Goal: Information Seeking & Learning: Learn about a topic

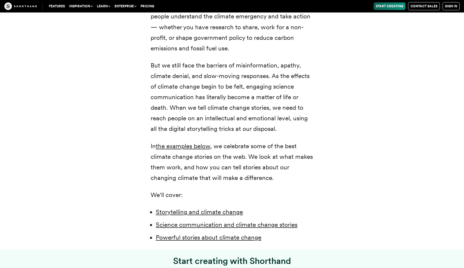
scroll to position [287, 0]
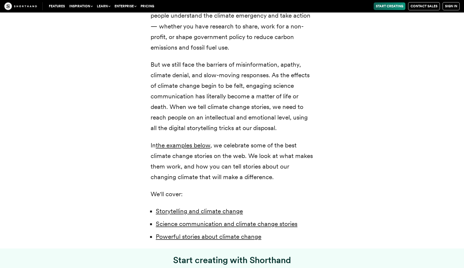
drag, startPoint x: 240, startPoint y: 46, endPoint x: 234, endPoint y: 39, distance: 8.8
click at [235, 40] on p "Climate change stories are the best tools we have to help people understand the…" at bounding box center [232, 26] width 163 height 53
click at [233, 39] on p "Climate change stories are the best tools we have to help people understand the…" at bounding box center [232, 26] width 163 height 53
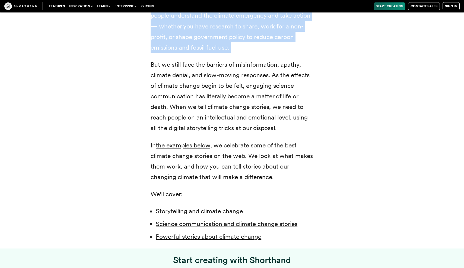
click at [233, 39] on p "Climate change stories are the best tools we have to help people understand the…" at bounding box center [232, 26] width 163 height 53
click at [233, 50] on p "Climate change stories are the best tools we have to help people understand the…" at bounding box center [232, 26] width 163 height 53
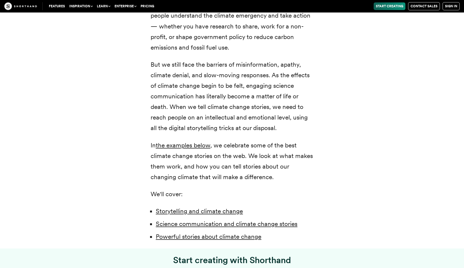
click at [230, 71] on p "But we still face the barriers of misinformation, apathy, climate denial, and s…" at bounding box center [232, 96] width 163 height 74
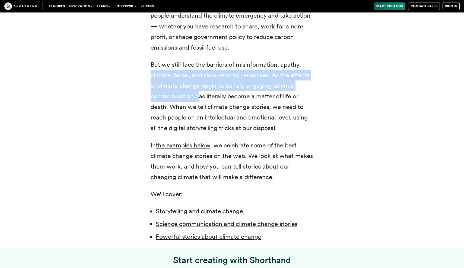
drag, startPoint x: 148, startPoint y: 71, endPoint x: 196, endPoint y: 96, distance: 54.3
click at [198, 96] on div "Climate change: two small words that represent a radical transformation of our …" at bounding box center [232, 58] width 185 height 368
click at [196, 96] on p "But we still face the barriers of misinformation, apathy, climate denial, and s…" at bounding box center [232, 96] width 163 height 74
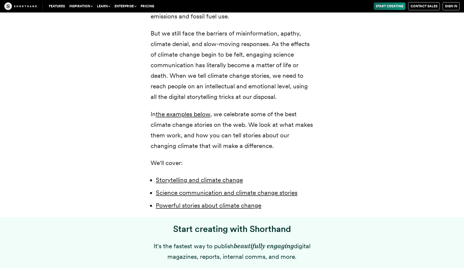
scroll to position [318, 0]
drag, startPoint x: 283, startPoint y: 98, endPoint x: 244, endPoint y: 81, distance: 42.2
click at [244, 81] on p "But we still face the barriers of misinformation, apathy, climate denial, and s…" at bounding box center [232, 66] width 163 height 74
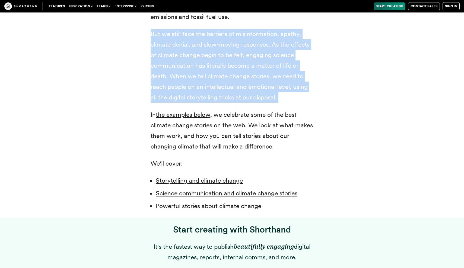
click at [244, 81] on p "But we still face the barriers of misinformation, apathy, climate denial, and s…" at bounding box center [232, 66] width 163 height 74
click at [249, 91] on p "But we still face the barriers of misinformation, apathy, climate denial, and s…" at bounding box center [232, 66] width 163 height 74
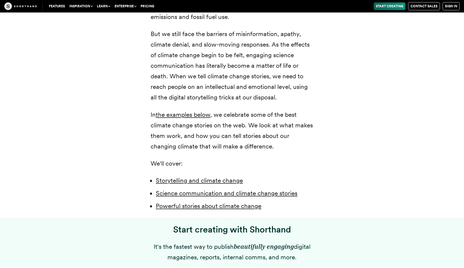
click at [260, 128] on p "In the examples below , we celebrate some of the best climate change stories on…" at bounding box center [232, 131] width 163 height 42
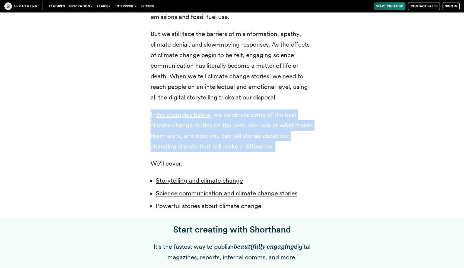
click at [260, 128] on p "In the examples below , we celebrate some of the best climate change stories on…" at bounding box center [232, 131] width 163 height 42
click at [267, 137] on p "In the examples below , we celebrate some of the best climate change stories on…" at bounding box center [232, 131] width 163 height 42
click at [270, 148] on p "In the examples below , we celebrate some of the best climate change stories on…" at bounding box center [232, 131] width 163 height 42
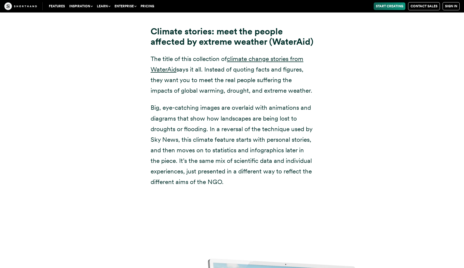
scroll to position [3736, 0]
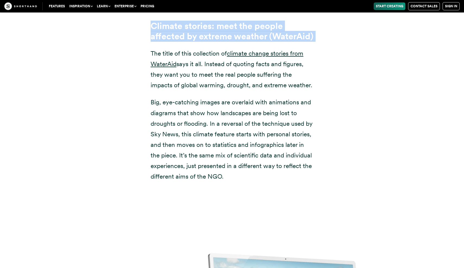
drag, startPoint x: 227, startPoint y: 58, endPoint x: 214, endPoint y: 24, distance: 36.6
click at [214, 24] on div "Climate stories: meet the people affected by extreme weather (WaterAid) The tit…" at bounding box center [232, 93] width 163 height 179
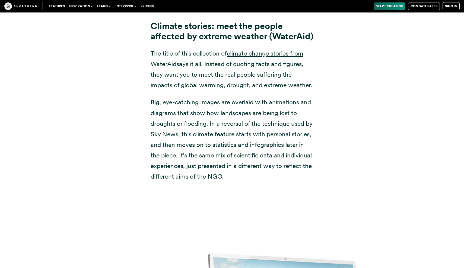
click at [219, 42] on strong "Climate stories: meet the people affected by extreme weather (WaterAid)" at bounding box center [232, 31] width 163 height 21
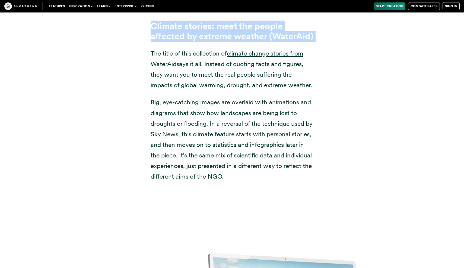
click at [219, 42] on strong "Climate stories: meet the people affected by extreme weather (WaterAid)" at bounding box center [232, 31] width 163 height 21
click at [219, 42] on h3 "Climate stories: meet the people affected by extreme weather (WaterAid)" at bounding box center [232, 31] width 163 height 21
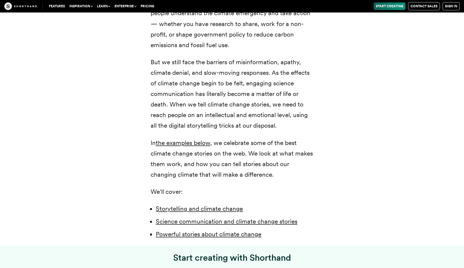
scroll to position [291, 0]
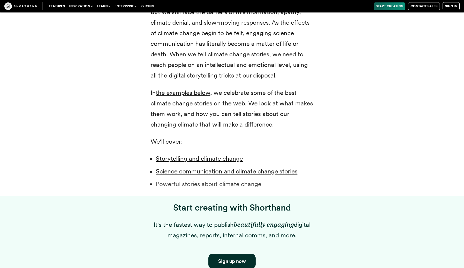
click at [239, 182] on link "Powerful stories about climate change" at bounding box center [209, 184] width 106 height 8
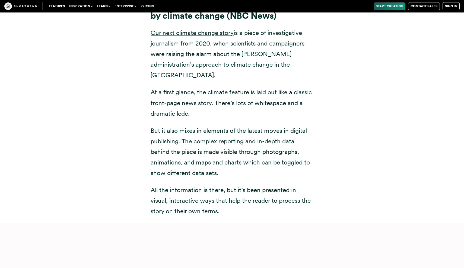
scroll to position [4481, 0]
click at [195, 37] on link "Our next climate change story" at bounding box center [192, 33] width 83 height 8
